Goal: Transaction & Acquisition: Download file/media

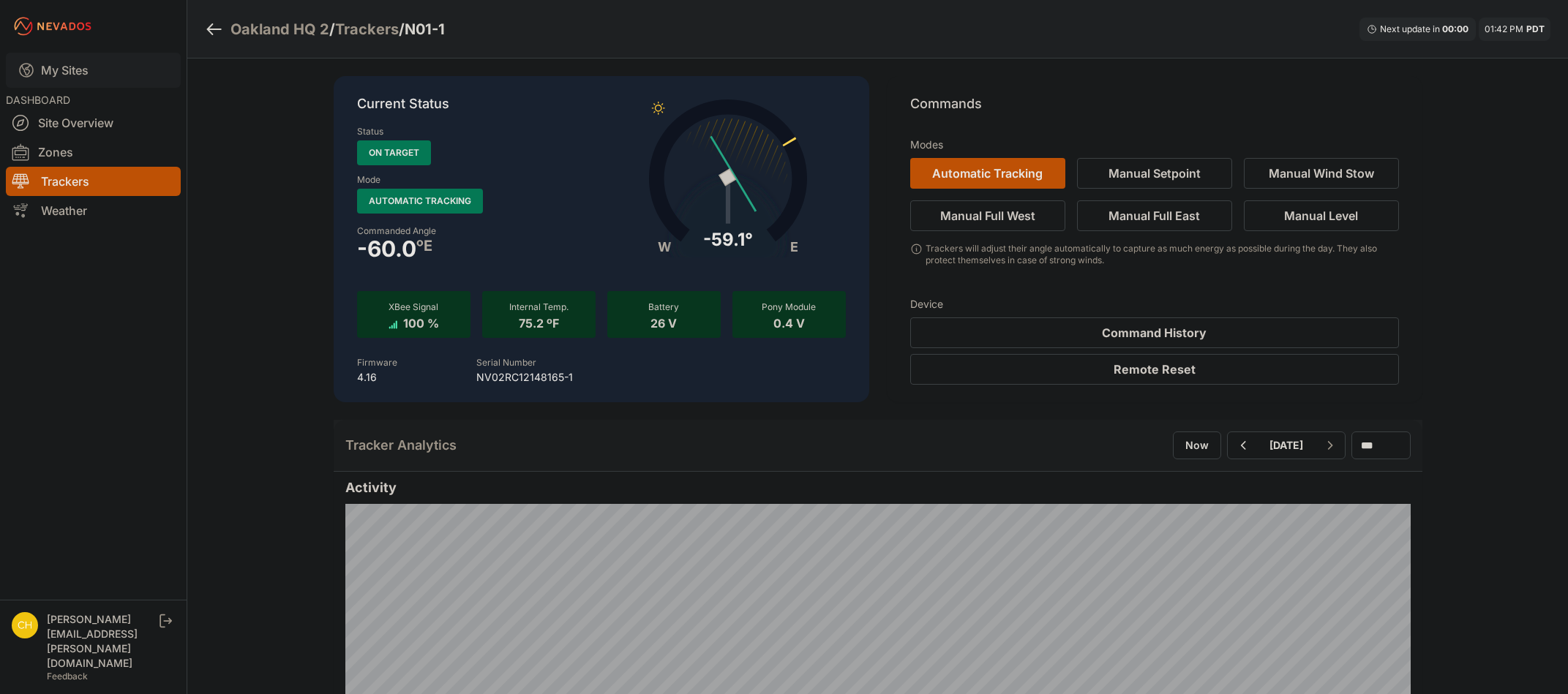
click at [78, 73] on link "My Sites" at bounding box center [93, 70] width 175 height 35
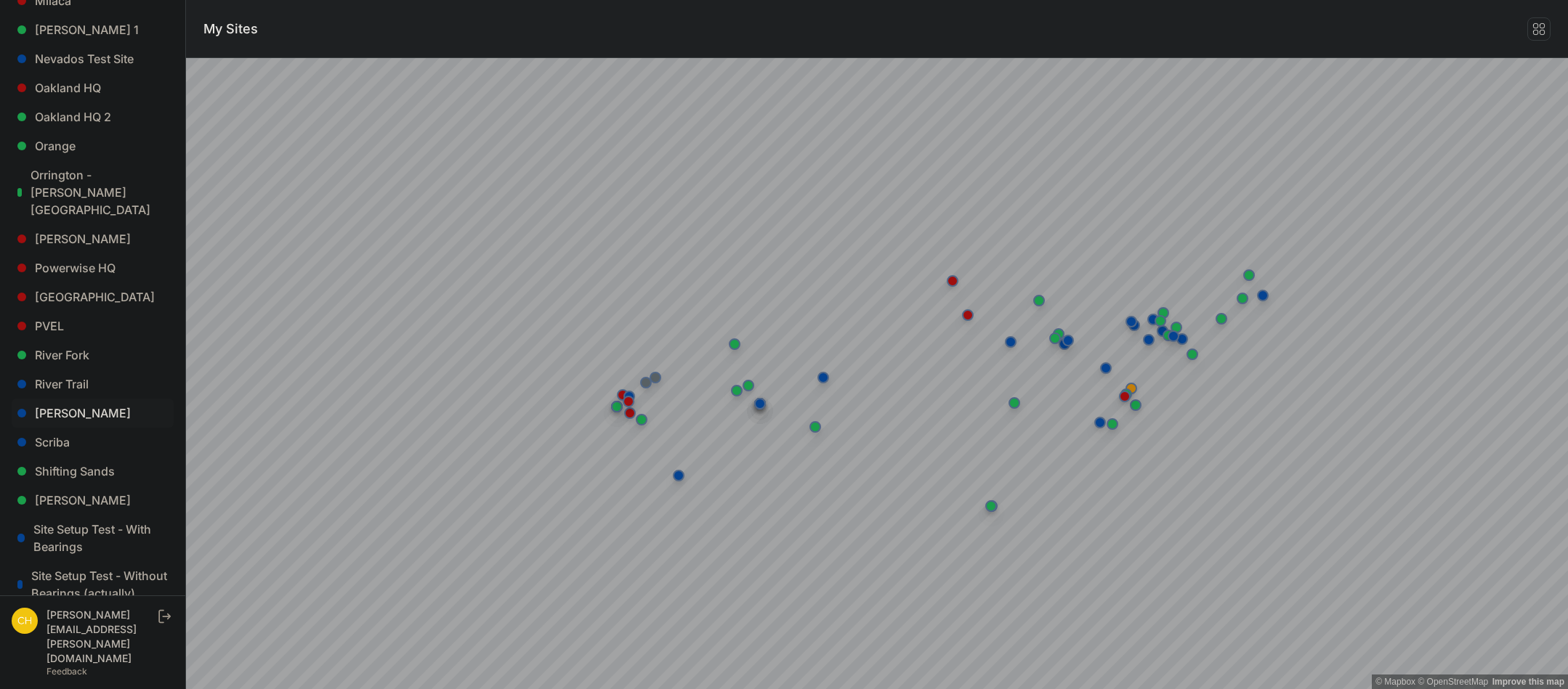
scroll to position [944, 0]
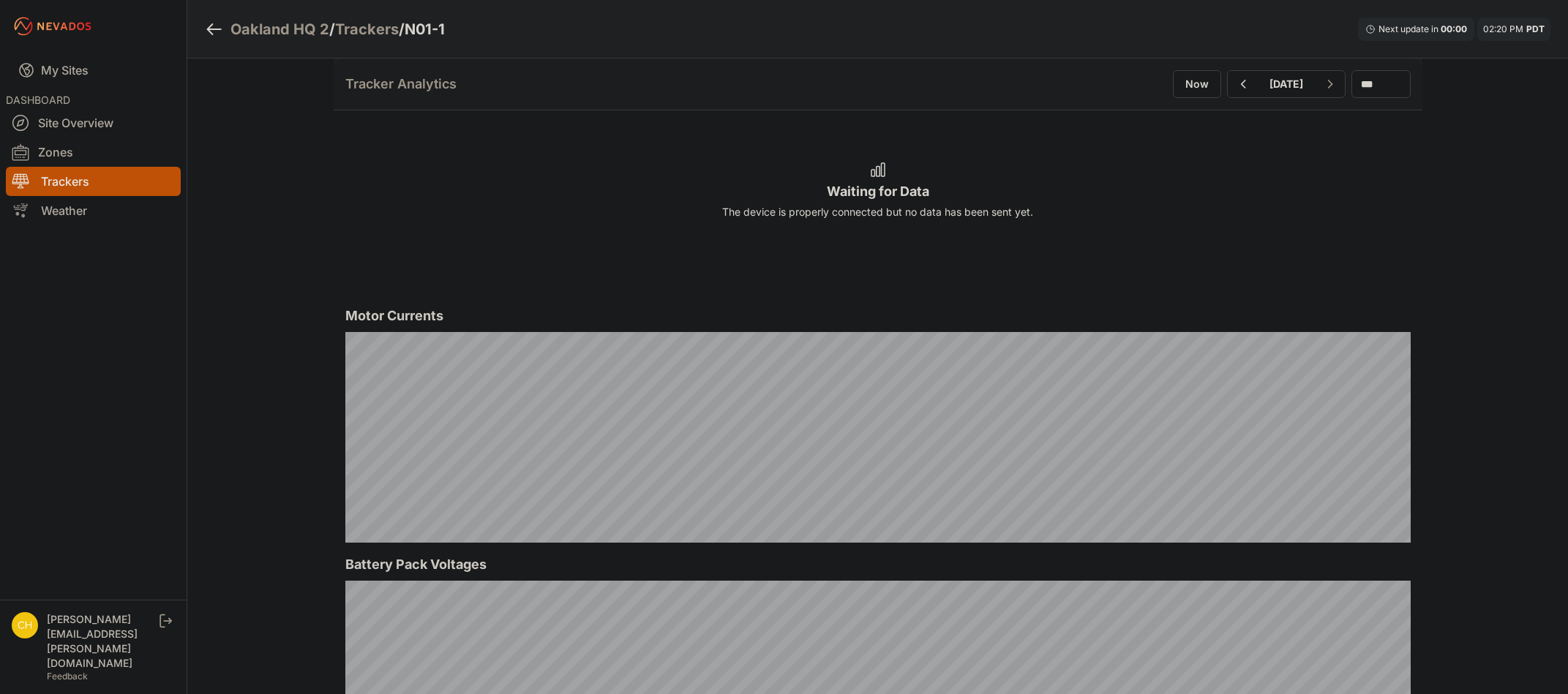
scroll to position [951, 0]
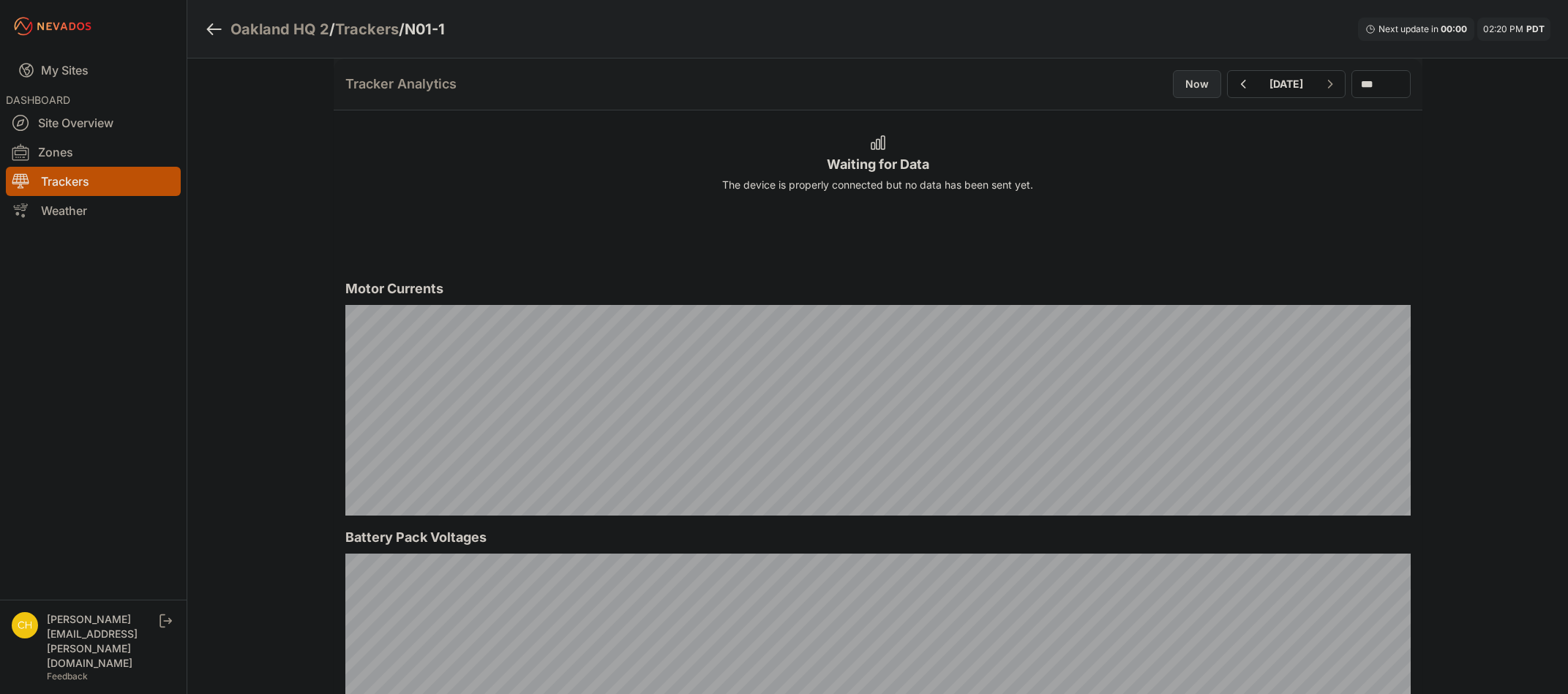
click at [1180, 83] on button "Now" at bounding box center [1196, 83] width 48 height 28
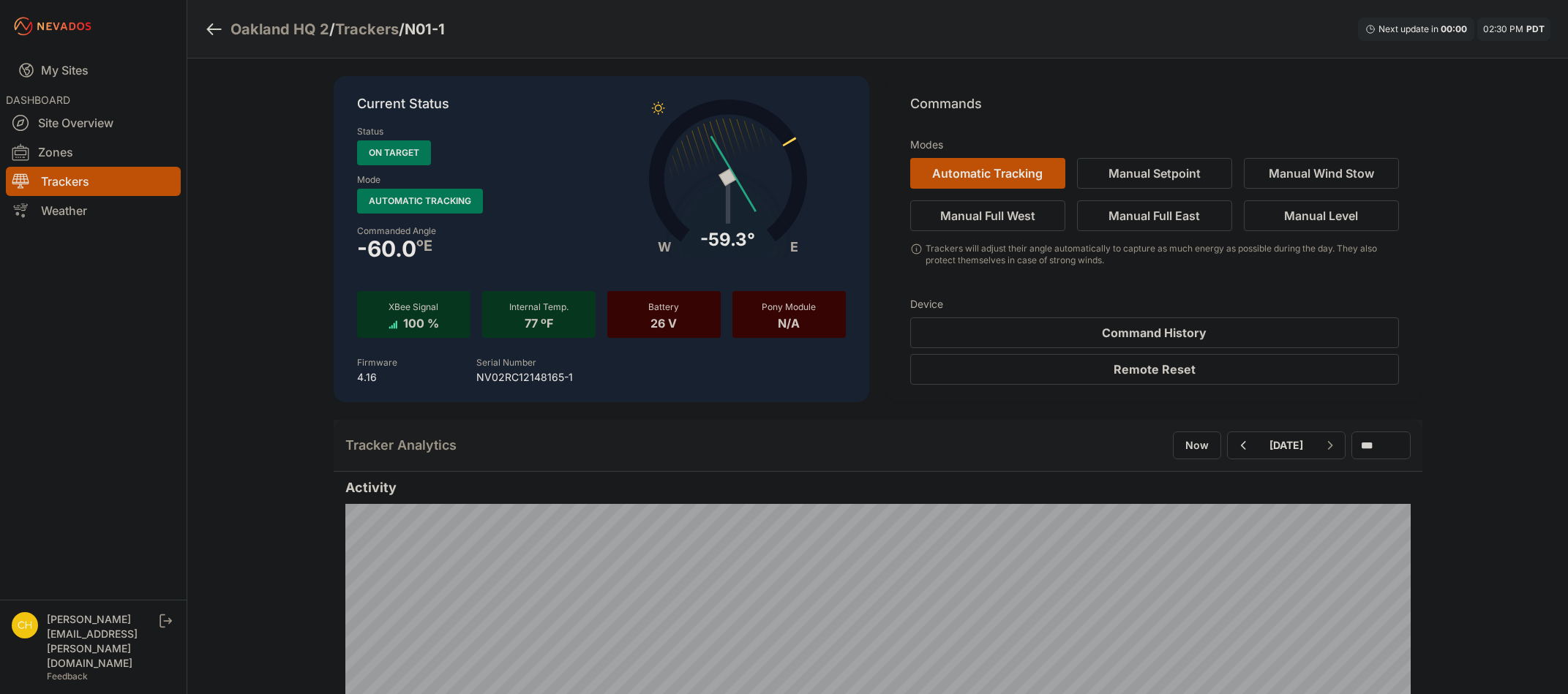
scroll to position [36, 0]
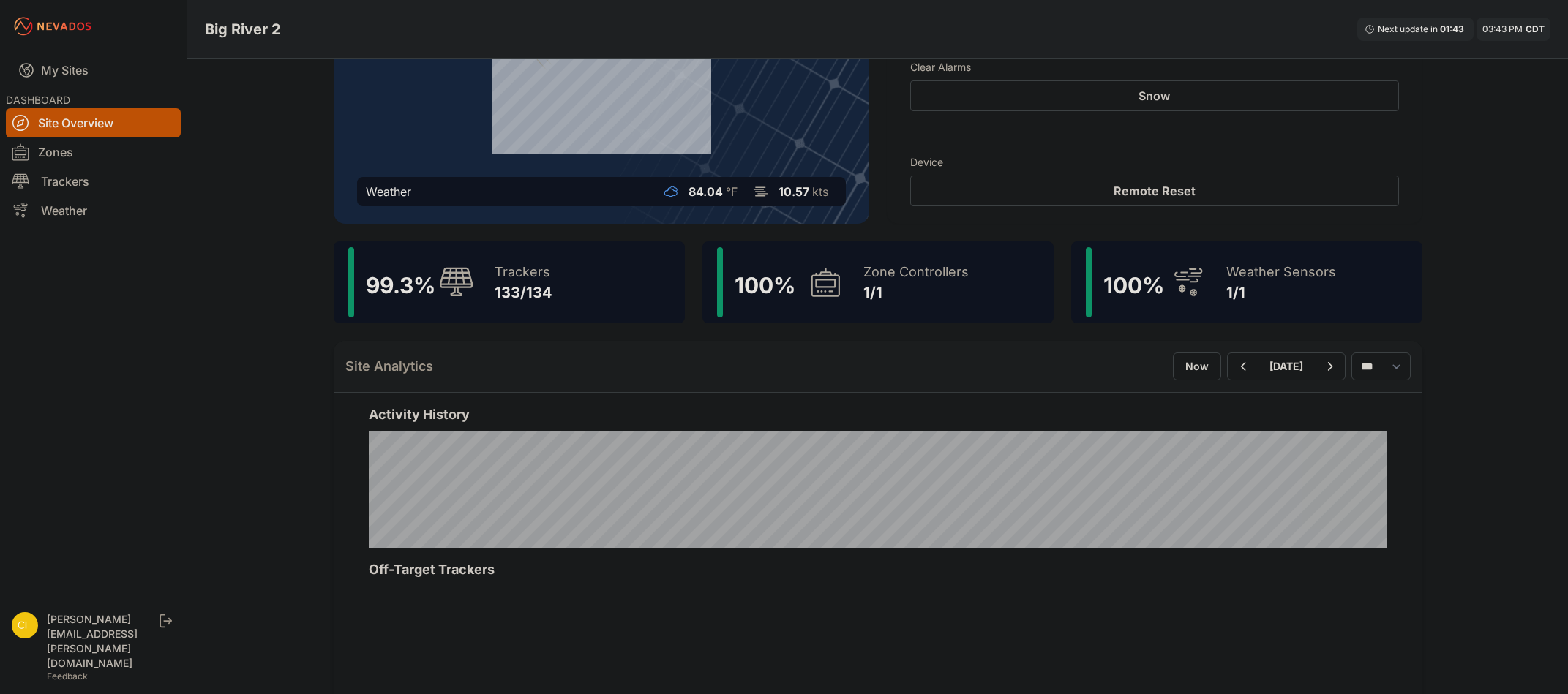
scroll to position [219, 0]
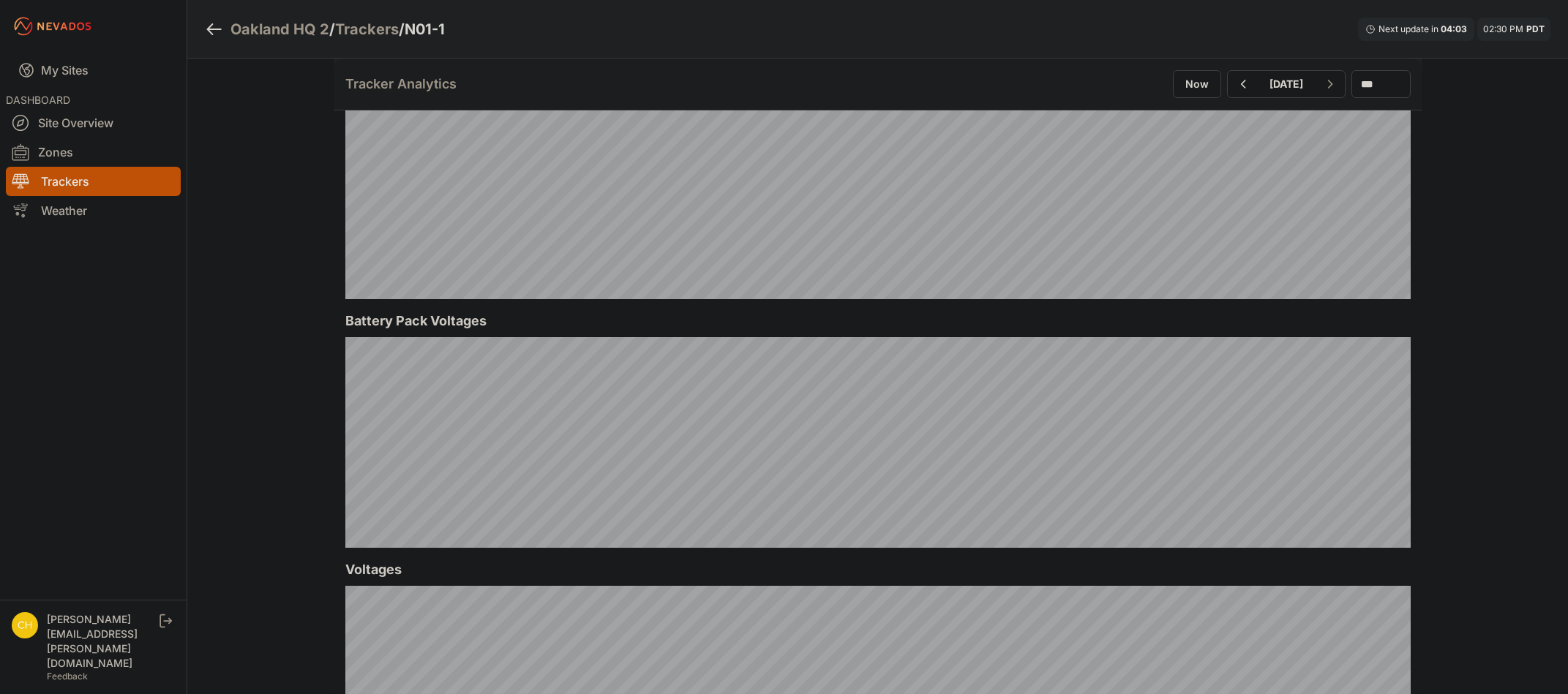
scroll to position [1244, 0]
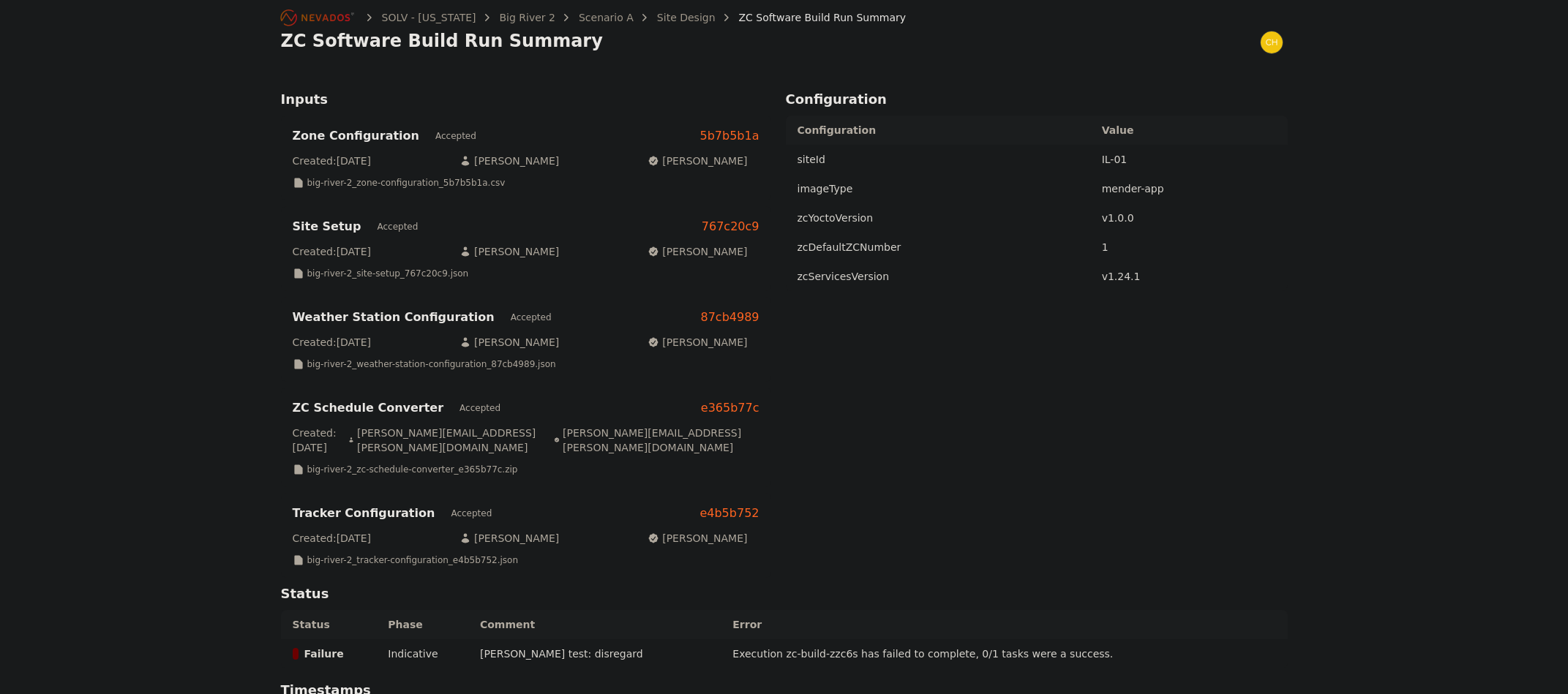
click at [331, 18] on icon "Breadcrumb" at bounding box center [325, 17] width 48 height 8
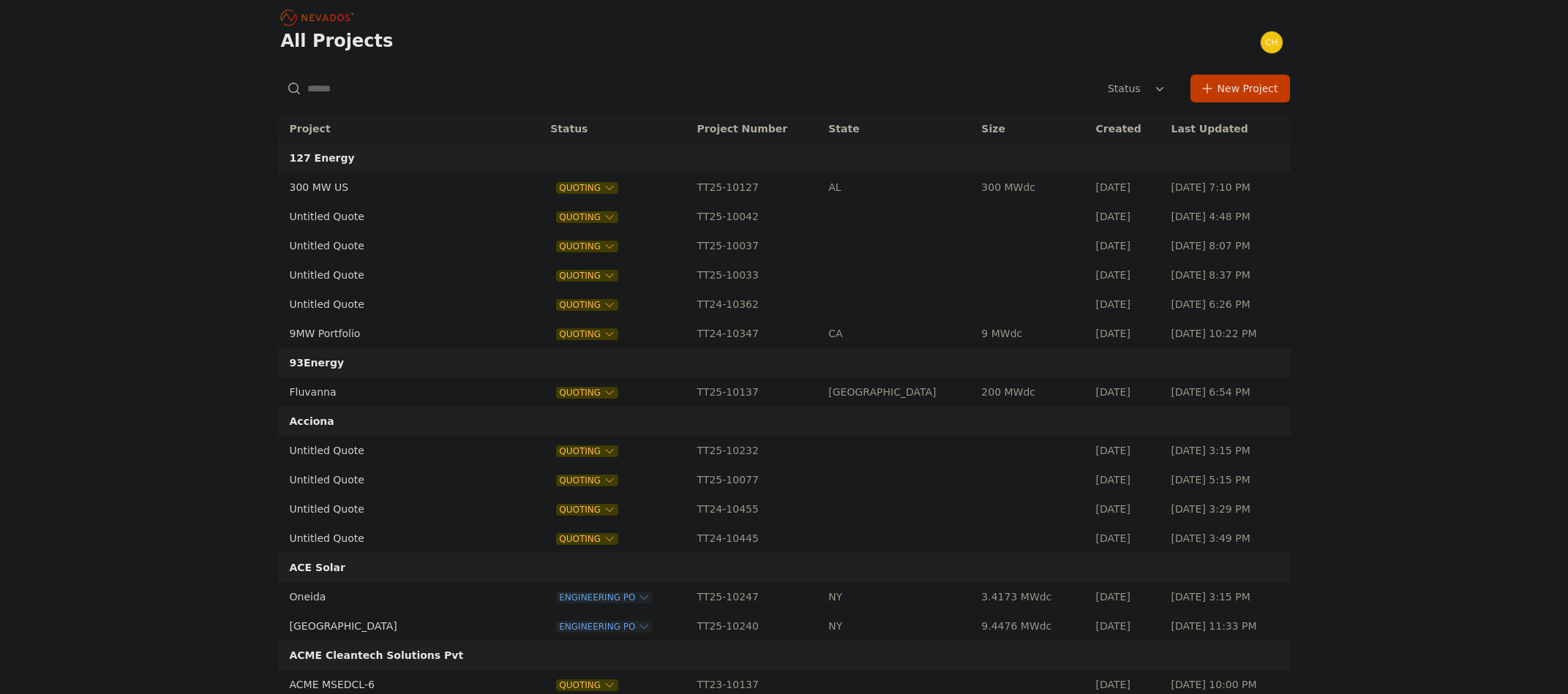
click at [350, 90] on input "text" at bounding box center [442, 88] width 328 height 26
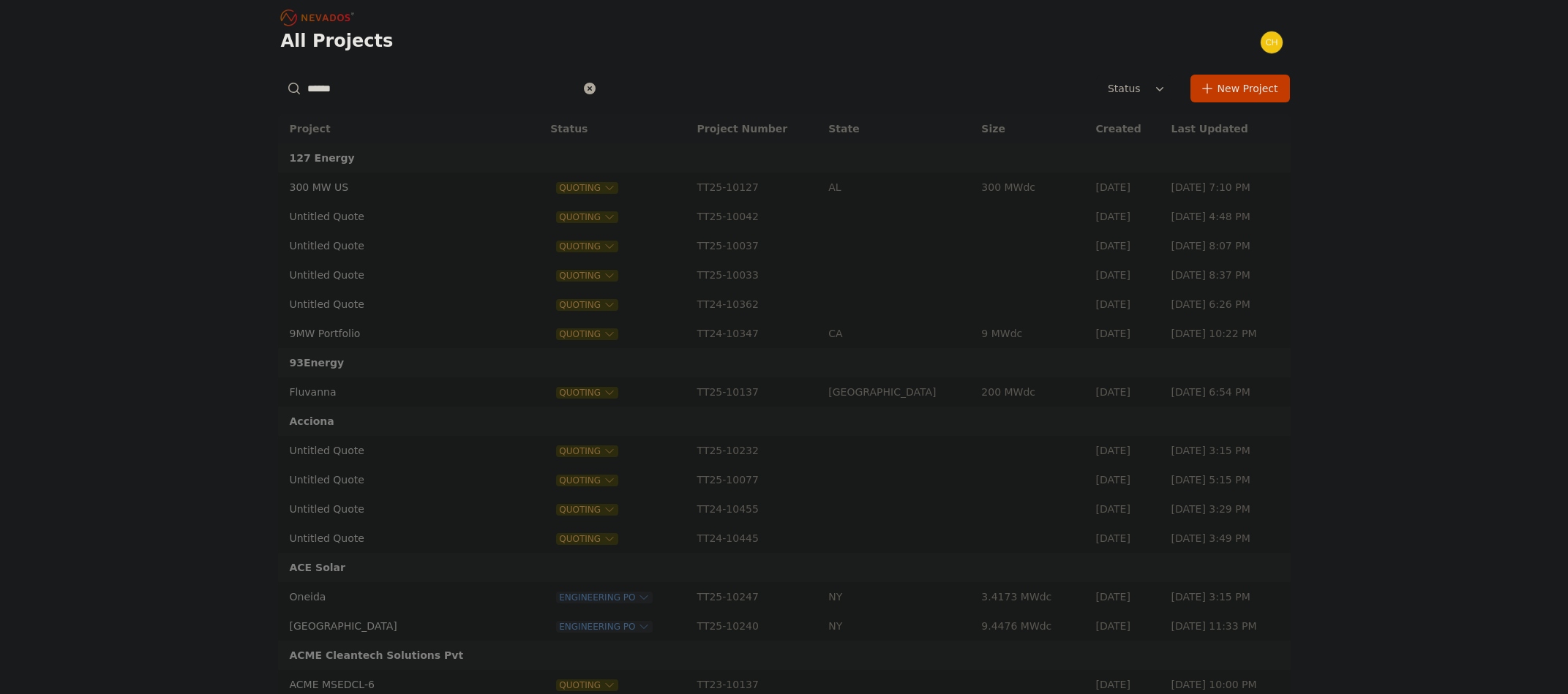
type input "******"
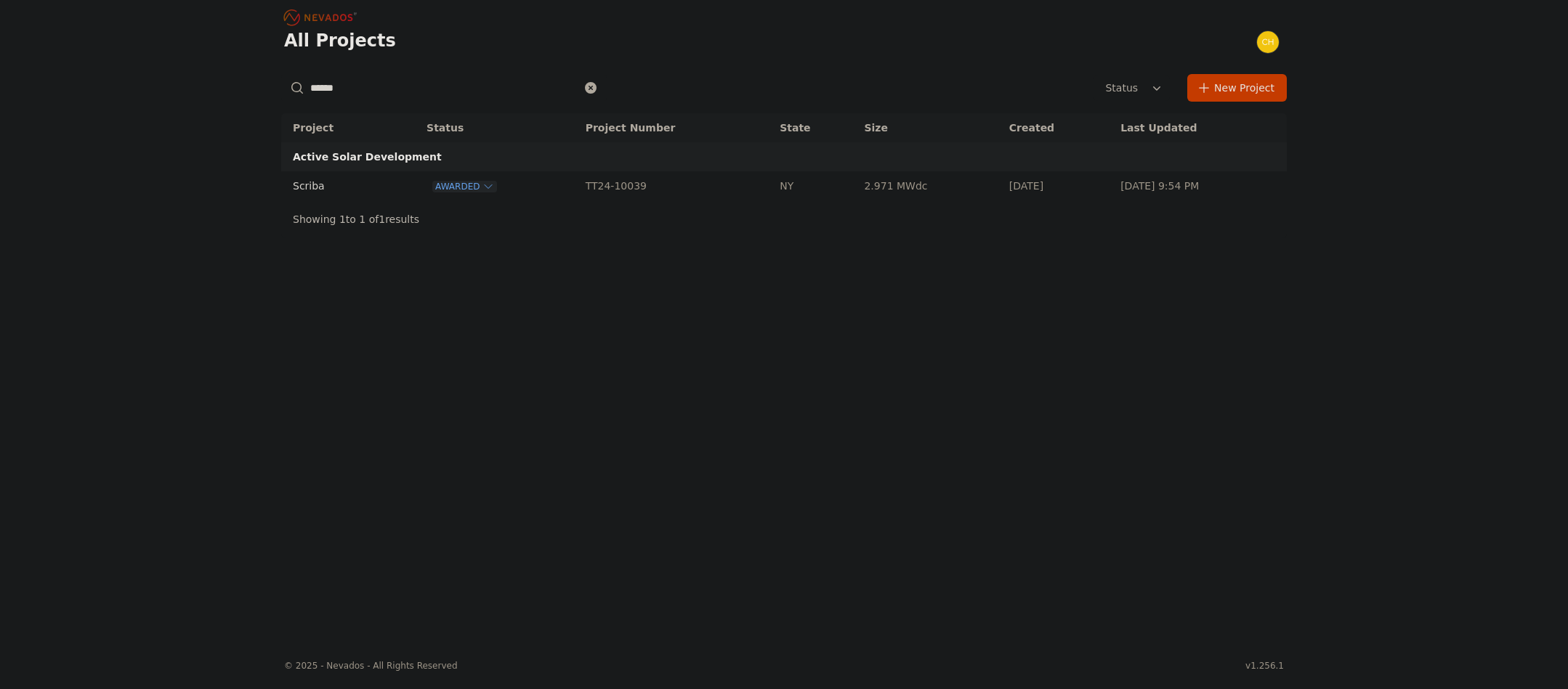
click at [319, 184] on td "Scriba" at bounding box center [337, 186] width 111 height 29
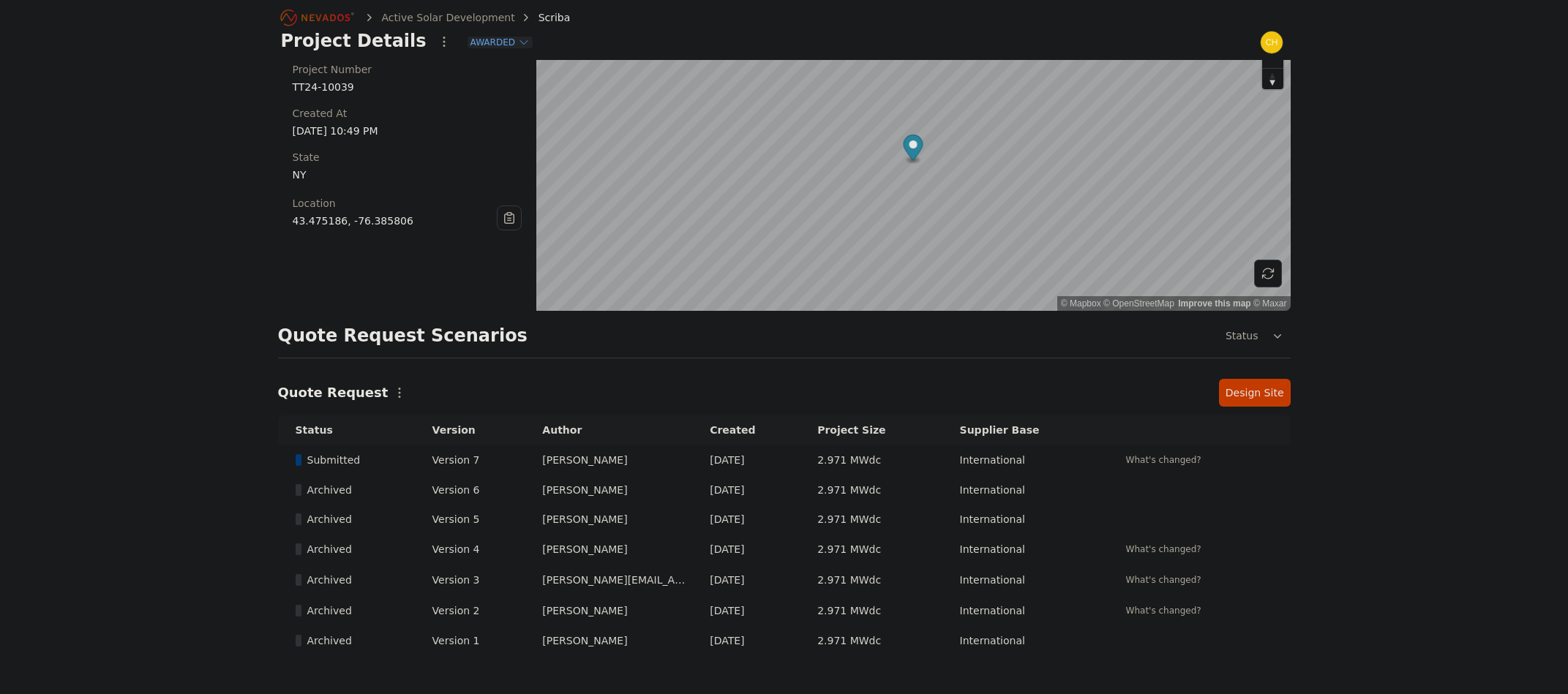
scroll to position [73, 0]
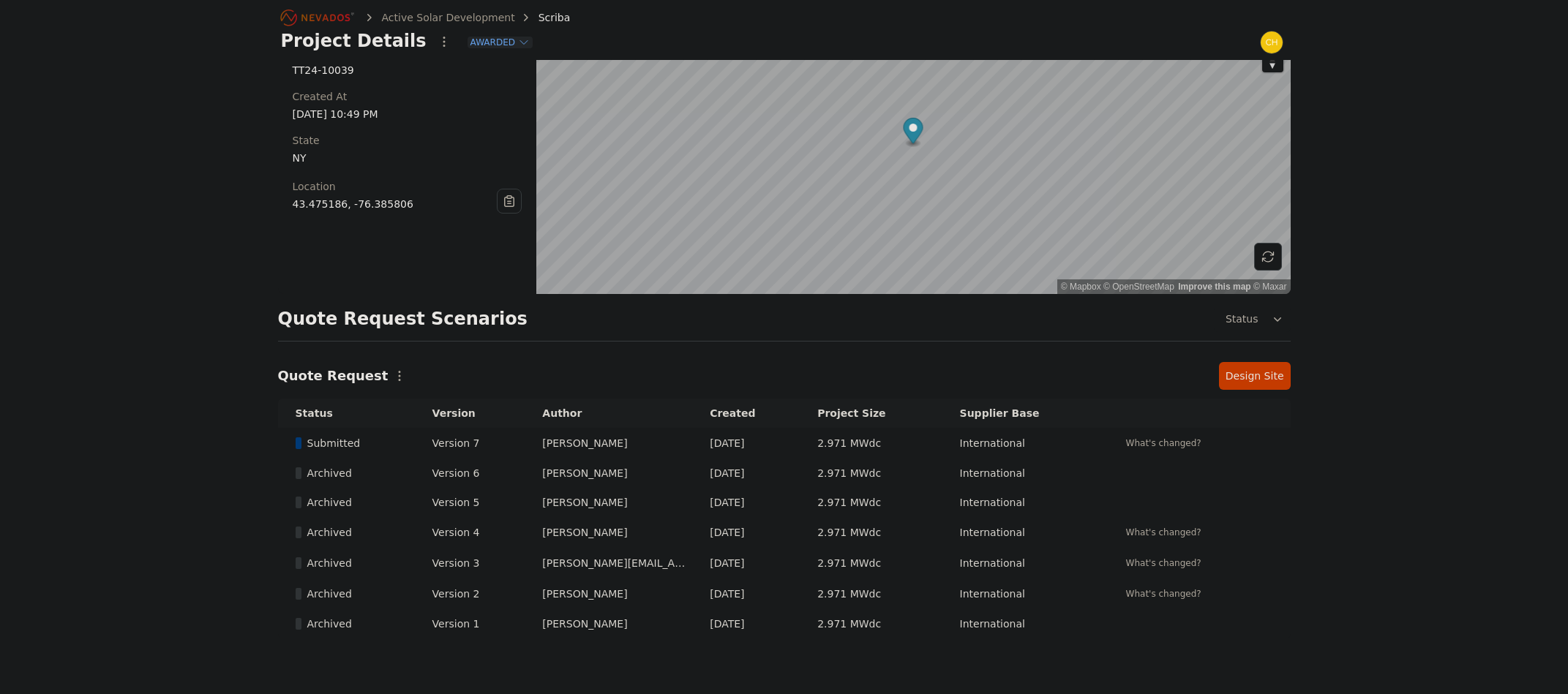
click at [1263, 379] on link "Design Site" at bounding box center [1254, 375] width 72 height 28
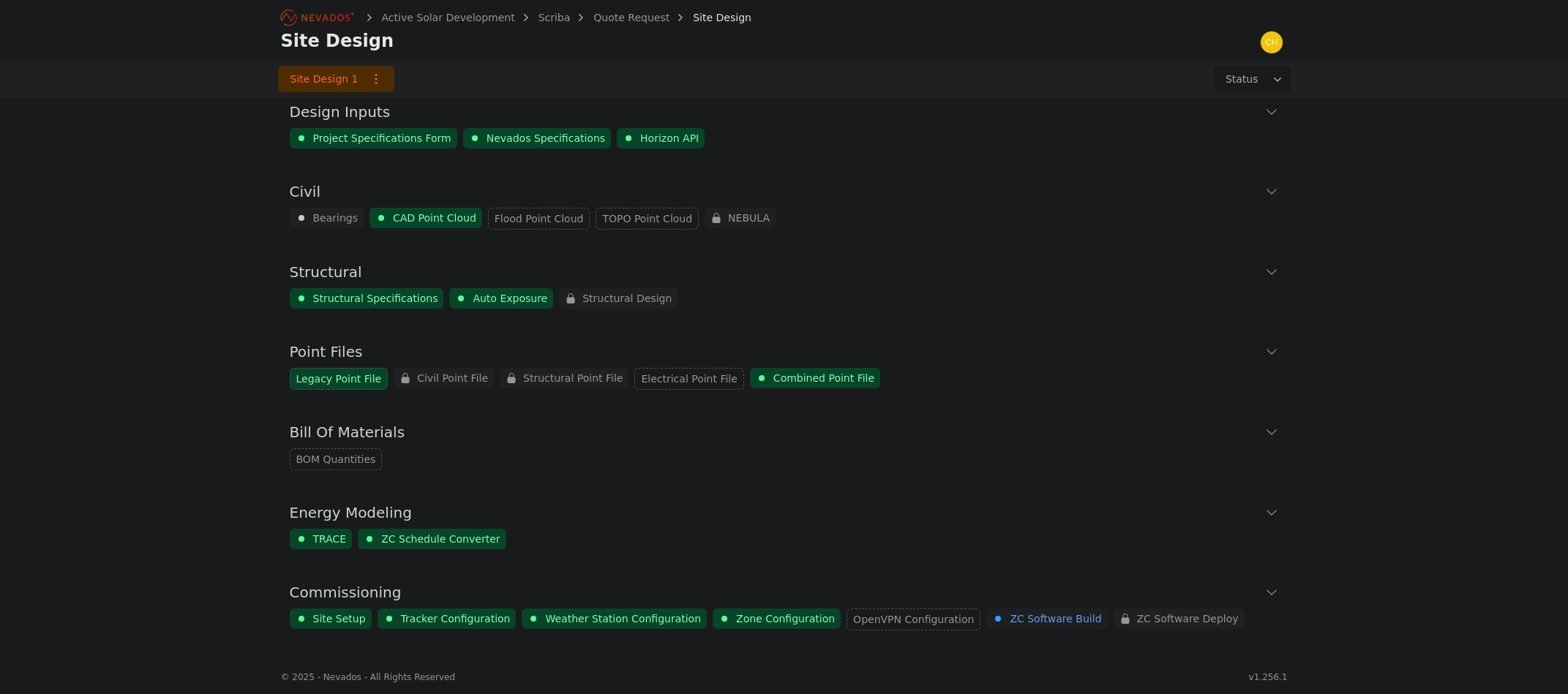
scroll to position [19, 0]
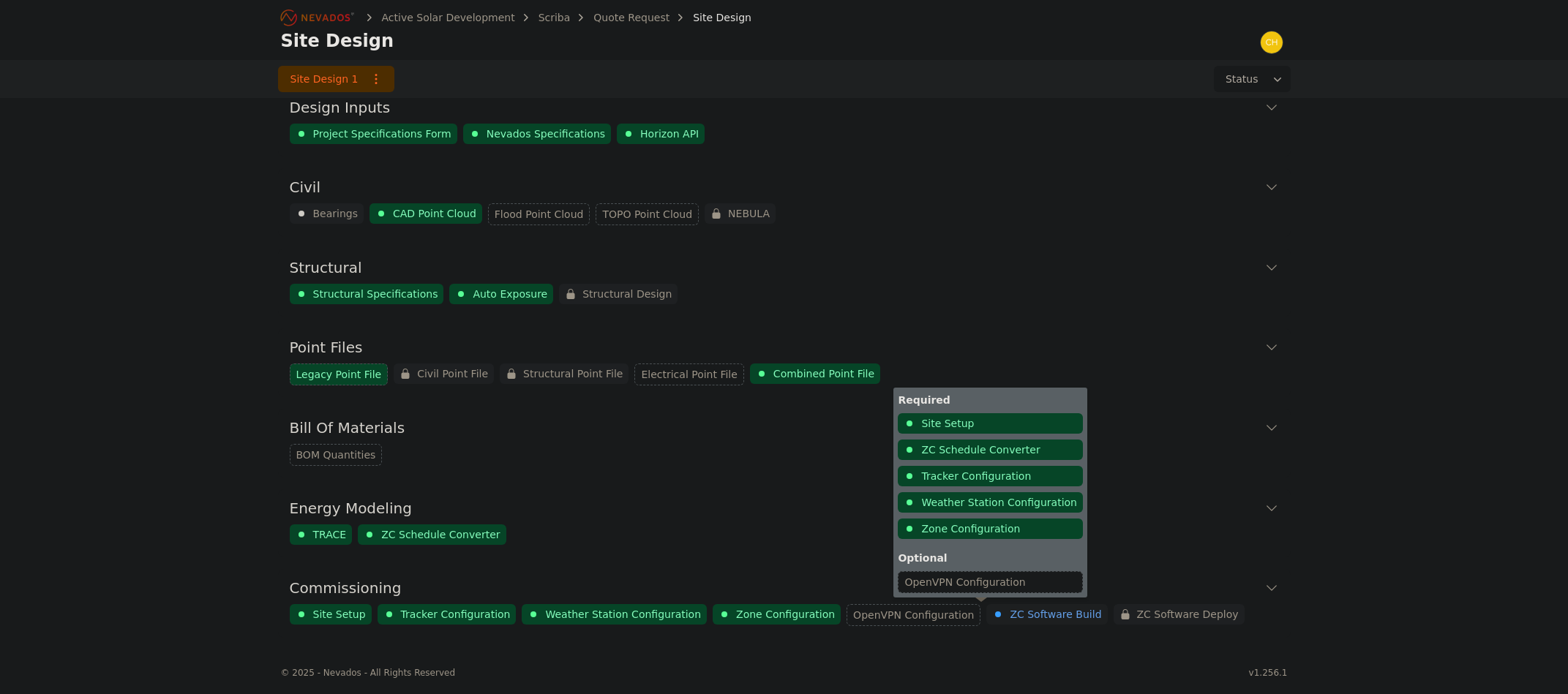
click at [1010, 612] on span "ZC Software Build" at bounding box center [1055, 614] width 91 height 14
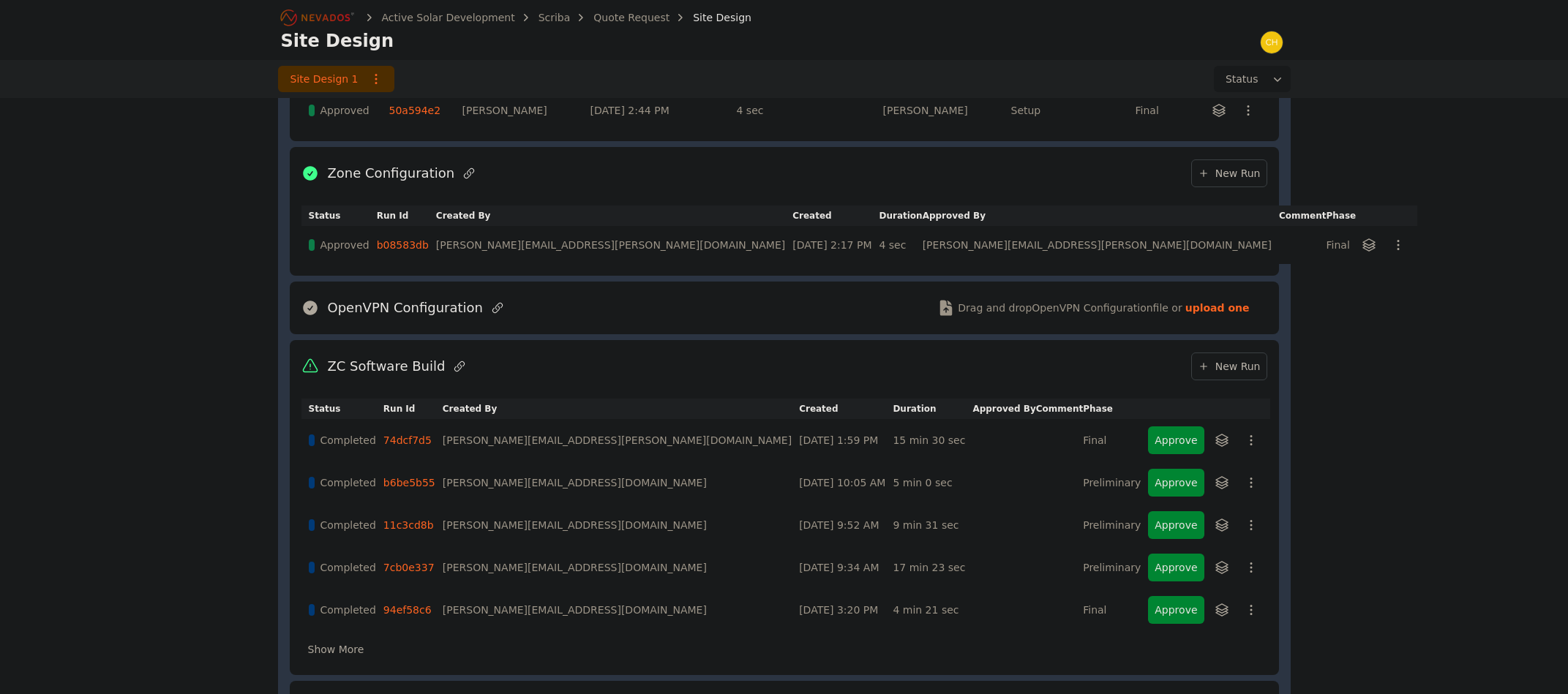
scroll to position [914, 0]
click at [401, 438] on link "74dcf7d5" at bounding box center [407, 438] width 48 height 12
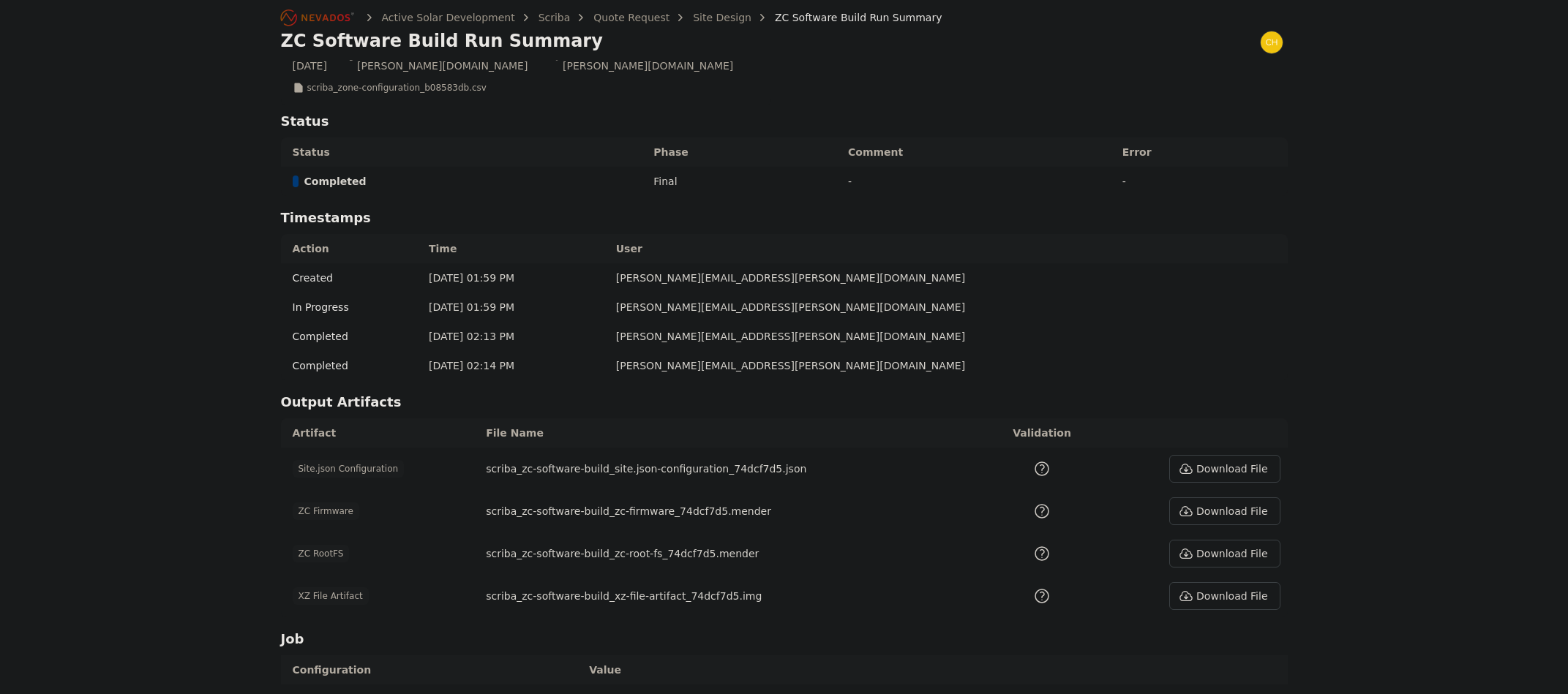
scroll to position [512, 0]
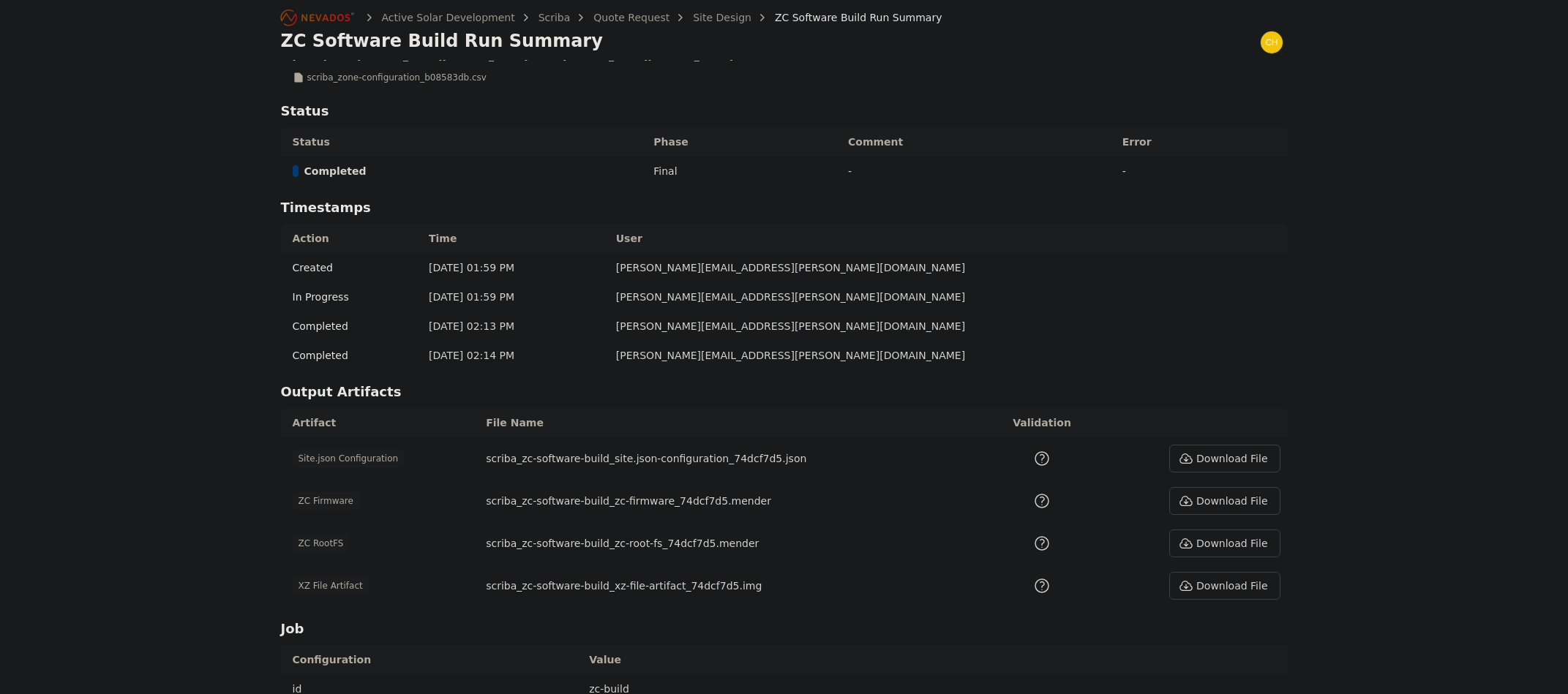
click at [1221, 572] on button "Download File" at bounding box center [1224, 585] width 110 height 28
